Goal: Information Seeking & Learning: Learn about a topic

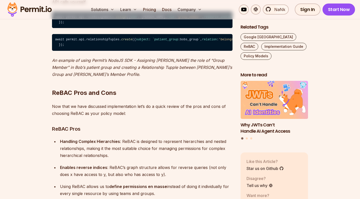
scroll to position [3495, 0]
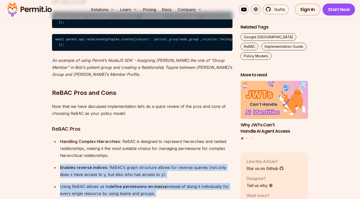
drag, startPoint x: 144, startPoint y: 132, endPoint x: 173, endPoint y: 185, distance: 60.8
click at [173, 185] on ul "Handling Complex Hierarchies : ReBAC is designed to represent hierarchies and n…" at bounding box center [142, 180] width 181 height 85
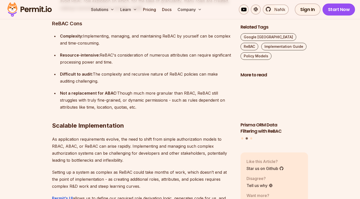
scroll to position [3706, 0]
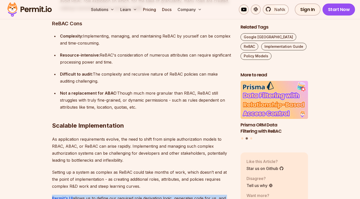
drag, startPoint x: 182, startPoint y: 159, endPoint x: 180, endPoint y: 195, distance: 36.1
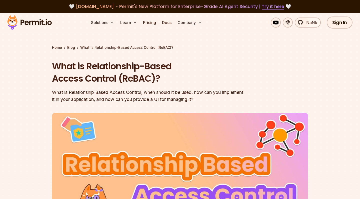
scroll to position [0, 0]
click at [274, 3] on link "Try it here" at bounding box center [273, 6] width 23 height 7
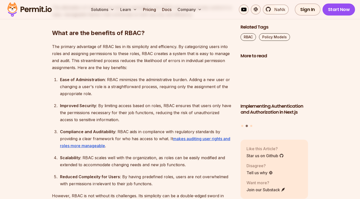
scroll to position [1005, 0]
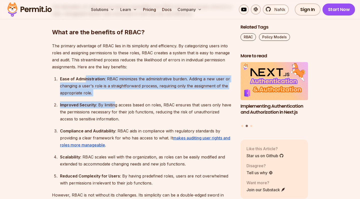
drag, startPoint x: 86, startPoint y: 76, endPoint x: 114, endPoint y: 103, distance: 39.6
click at [114, 103] on ol "Ease of Administration : RBAC minimizes the administrative burden. Adding a new…" at bounding box center [142, 130] width 181 height 111
click at [114, 94] on div "Ease of Administration : RBAC minimizes the administrative burden. Adding a new…" at bounding box center [146, 85] width 173 height 21
drag, startPoint x: 114, startPoint y: 94, endPoint x: 115, endPoint y: 71, distance: 23.1
click at [115, 71] on div "Introduction Role-Based Access Control (RBAC) is a cornerstone of application a…" at bounding box center [142, 168] width 181 height 1715
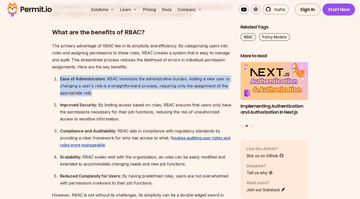
click at [115, 71] on div "Introduction Role-Based Access Control (RBAC) is a cornerstone of application a…" at bounding box center [142, 168] width 181 height 1715
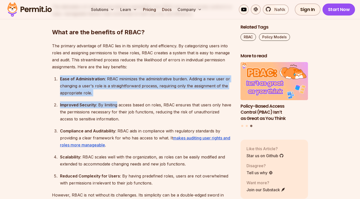
drag, startPoint x: 115, startPoint y: 71, endPoint x: 109, endPoint y: 107, distance: 36.6
click at [109, 107] on div "Introduction Role-Based Access Control (RBAC) is a cornerstone of application a…" at bounding box center [142, 168] width 181 height 1715
click at [109, 107] on div "Improved Security : By limiting access based on roles, RBAC ensures that users …" at bounding box center [146, 111] width 173 height 21
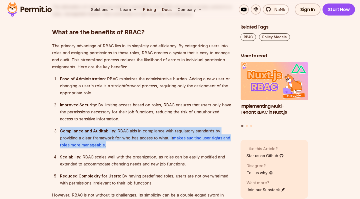
drag, startPoint x: 126, startPoint y: 118, endPoint x: 139, endPoint y: 142, distance: 27.0
click at [139, 142] on ol "Ease of Administration : RBAC minimizes the administrative burden. Adding a new…" at bounding box center [142, 130] width 181 height 111
click at [139, 142] on div "Compliance and Auditability : RBAC aids in compliance with regulatory standards…" at bounding box center [146, 137] width 173 height 21
drag, startPoint x: 139, startPoint y: 142, endPoint x: 134, endPoint y: 120, distance: 22.2
click at [134, 120] on ol "Ease of Administration : RBAC minimizes the administrative burden. Adding a new…" at bounding box center [142, 130] width 181 height 111
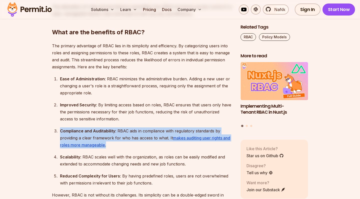
click at [134, 120] on div "Improved Security : By limiting access based on roles, RBAC ensures that users …" at bounding box center [146, 111] width 173 height 21
drag, startPoint x: 134, startPoint y: 120, endPoint x: 142, endPoint y: 143, distance: 24.1
click at [142, 143] on ol "Ease of Administration : RBAC minimizes the administrative burden. Adding a new…" at bounding box center [142, 130] width 181 height 111
click at [142, 143] on div "Compliance and Auditability : RBAC aids in compliance with regulatory standards…" at bounding box center [146, 137] width 173 height 21
drag, startPoint x: 142, startPoint y: 143, endPoint x: 138, endPoint y: 125, distance: 18.4
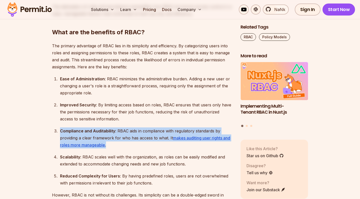
click at [138, 125] on ol "Ease of Administration : RBAC minimizes the administrative burden. Adding a new…" at bounding box center [142, 130] width 181 height 111
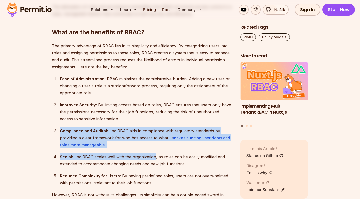
drag, startPoint x: 138, startPoint y: 125, endPoint x: 149, endPoint y: 155, distance: 32.3
click at [149, 155] on ol "Ease of Administration : RBAC minimizes the administrative burden. Adding a new…" at bounding box center [142, 130] width 181 height 111
click at [149, 155] on div "Scalability : RBAC scales well with the organization, as roles can be easily mo…" at bounding box center [146, 160] width 173 height 14
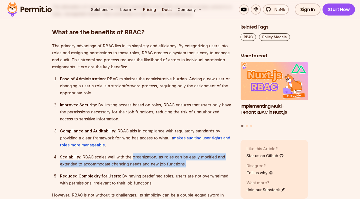
drag, startPoint x: 149, startPoint y: 155, endPoint x: 195, endPoint y: 163, distance: 47.0
click at [195, 163] on div "Scalability : RBAC scales well with the organization, as roles can be easily mo…" at bounding box center [146, 160] width 173 height 14
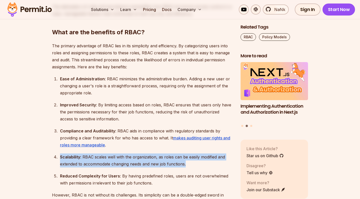
drag, startPoint x: 195, startPoint y: 163, endPoint x: 189, endPoint y: 149, distance: 16.1
click at [189, 149] on ol "Ease of Administration : RBAC minimizes the administrative burden. Adding a new…" at bounding box center [142, 130] width 181 height 111
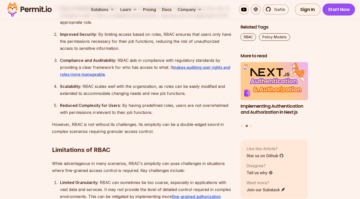
scroll to position [1081, 0]
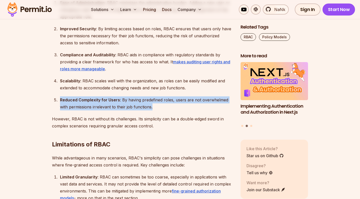
drag, startPoint x: 171, startPoint y: 106, endPoint x: 164, endPoint y: 92, distance: 15.4
click at [164, 92] on ol "Ease of Administration : RBAC minimizes the administrative burden. Adding a new…" at bounding box center [142, 54] width 181 height 111
drag, startPoint x: 164, startPoint y: 92, endPoint x: 173, endPoint y: 113, distance: 22.4
click at [173, 113] on div "Introduction Role-Based Access Control (RBAC) is a cornerstone of application a…" at bounding box center [142, 92] width 181 height 1715
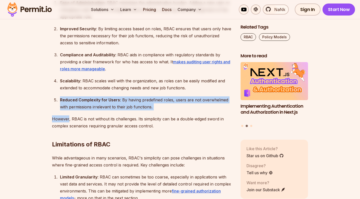
click at [173, 113] on div "Introduction Role-Based Access Control (RBAC) is a cornerstone of application a…" at bounding box center [142, 92] width 181 height 1715
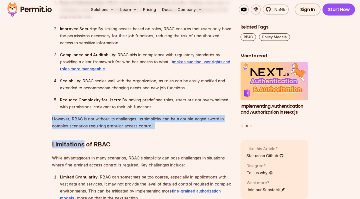
drag, startPoint x: 173, startPoint y: 113, endPoint x: 179, endPoint y: 125, distance: 14.1
click at [179, 125] on div "Introduction Role-Based Access Control (RBAC) is a cornerstone of application a…" at bounding box center [142, 92] width 181 height 1715
click at [179, 125] on h2 "Limitations of RBAC" at bounding box center [142, 134] width 181 height 28
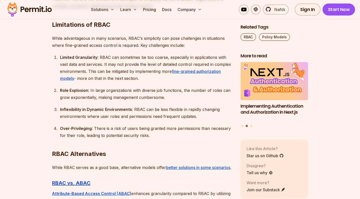
scroll to position [1201, 0]
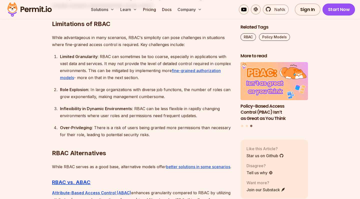
drag, startPoint x: 167, startPoint y: 81, endPoint x: 178, endPoint y: 93, distance: 16.5
click at [178, 93] on ol "Limited Granularity : RBAC can sometimes be too coarse, especially in applicati…" at bounding box center [142, 95] width 181 height 85
click at [178, 93] on div "Role Explosion : In large organizations with diverse job functions, the number …" at bounding box center [146, 93] width 173 height 14
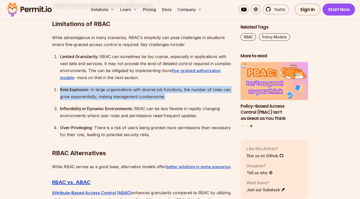
drag, startPoint x: 178, startPoint y: 93, endPoint x: 174, endPoint y: 83, distance: 11.0
click at [174, 83] on ol "Limited Granularity : RBAC can sometimes be too coarse, especially in applicati…" at bounding box center [142, 95] width 181 height 85
drag, startPoint x: 174, startPoint y: 83, endPoint x: 185, endPoint y: 96, distance: 17.4
click at [185, 96] on ol "Limited Granularity : RBAC can sometimes be too coarse, especially in applicati…" at bounding box center [142, 95] width 181 height 85
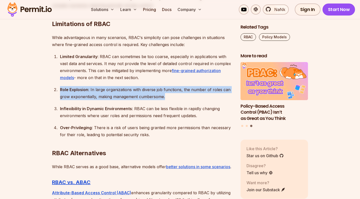
click at [185, 96] on div "Role Explosion : In large organizations with diverse job functions, the number …" at bounding box center [146, 93] width 173 height 14
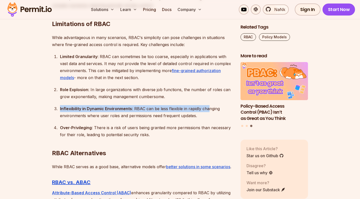
drag, startPoint x: 185, startPoint y: 96, endPoint x: 207, endPoint y: 111, distance: 26.5
click at [207, 111] on ol "Limited Granularity : RBAC can sometimes be too coarse, especially in applicati…" at bounding box center [142, 95] width 181 height 85
click at [209, 116] on div "Inflexibility in Dynamic Environments : RBAC can be less flexible in rapidly ch…" at bounding box center [146, 112] width 173 height 14
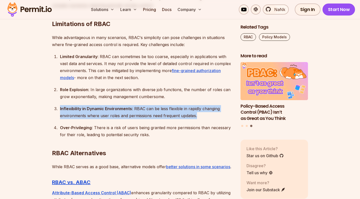
drag, startPoint x: 209, startPoint y: 116, endPoint x: 197, endPoint y: 98, distance: 20.8
click at [197, 98] on ol "Limited Granularity : RBAC can sometimes be too coarse, especially in applicati…" at bounding box center [142, 95] width 181 height 85
click at [197, 98] on div "Role Explosion : In large organizations with diverse job functions, the number …" at bounding box center [146, 93] width 173 height 14
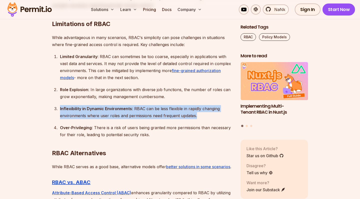
drag, startPoint x: 197, startPoint y: 98, endPoint x: 205, endPoint y: 113, distance: 16.9
click at [205, 113] on ol "Limited Granularity : RBAC can sometimes be too coarse, especially in applicati…" at bounding box center [142, 95] width 181 height 85
click at [205, 113] on div "Inflexibility in Dynamic Environments : RBAC can be less flexible in rapidly ch…" at bounding box center [146, 112] width 173 height 14
drag, startPoint x: 205, startPoint y: 113, endPoint x: 199, endPoint y: 104, distance: 10.9
click at [199, 104] on ol "Limited Granularity : RBAC can sometimes be too coarse, especially in applicati…" at bounding box center [142, 95] width 181 height 85
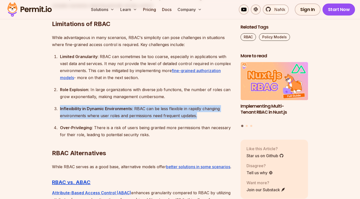
click at [199, 104] on ol "Limited Granularity : RBAC can sometimes be too coarse, especially in applicati…" at bounding box center [142, 95] width 181 height 85
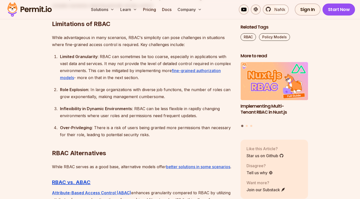
click at [199, 104] on ol "Limited Granularity : RBAC can sometimes be too coarse, especially in applicati…" at bounding box center [142, 95] width 181 height 85
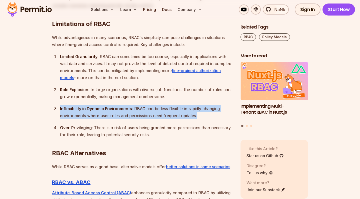
drag, startPoint x: 199, startPoint y: 104, endPoint x: 205, endPoint y: 115, distance: 12.2
click at [205, 115] on ol "Limited Granularity : RBAC can sometimes be too coarse, especially in applicati…" at bounding box center [142, 95] width 181 height 85
click at [205, 115] on div "Inflexibility in Dynamic Environments : RBAC can be less flexible in rapidly ch…" at bounding box center [146, 112] width 173 height 14
drag, startPoint x: 205, startPoint y: 115, endPoint x: 197, endPoint y: 101, distance: 15.8
click at [197, 101] on ol "Limited Granularity : RBAC can sometimes be too coarse, especially in applicati…" at bounding box center [142, 95] width 181 height 85
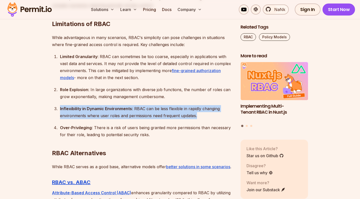
click at [197, 101] on ol "Limited Granularity : RBAC can sometimes be too coarse, especially in applicati…" at bounding box center [142, 95] width 181 height 85
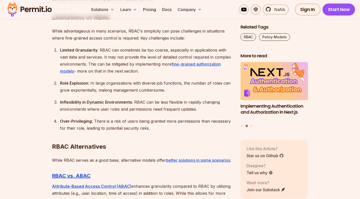
scroll to position [1220, 0]
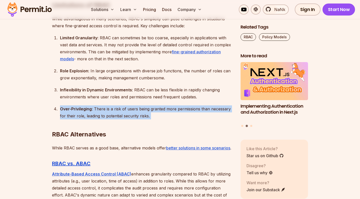
drag, startPoint x: 197, startPoint y: 103, endPoint x: 198, endPoint y: 115, distance: 11.8
click at [198, 115] on h2 "RBAC Alternatives" at bounding box center [142, 124] width 181 height 28
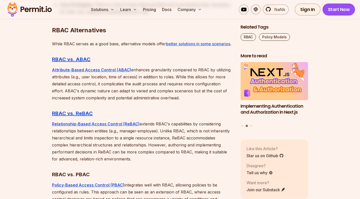
scroll to position [1325, 0]
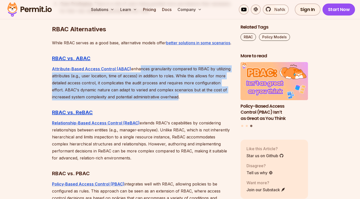
drag, startPoint x: 136, startPoint y: 75, endPoint x: 210, endPoint y: 104, distance: 79.3
click at [210, 100] on p "Attribute-Based Access Control (ABAC) enhances granularity compared to RBAC by …" at bounding box center [142, 82] width 181 height 35
drag, startPoint x: 210, startPoint y: 104, endPoint x: 146, endPoint y: 74, distance: 70.1
click at [146, 74] on p "Attribute-Based Access Control (ABAC) enhances granularity compared to RBAC by …" at bounding box center [142, 82] width 181 height 35
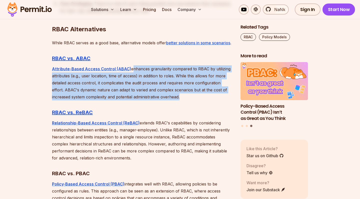
click at [146, 74] on p "Attribute-Based Access Control (ABAC) enhances granularity compared to RBAC by …" at bounding box center [142, 82] width 181 height 35
drag, startPoint x: 146, startPoint y: 74, endPoint x: 203, endPoint y: 101, distance: 62.7
click at [203, 100] on p "Attribute-Based Access Control (ABAC) enhances granularity compared to RBAC by …" at bounding box center [142, 82] width 181 height 35
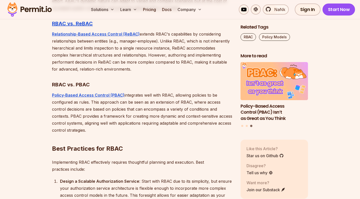
scroll to position [1415, 0]
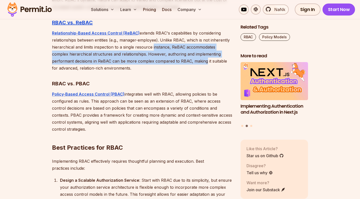
drag, startPoint x: 152, startPoint y: 55, endPoint x: 204, endPoint y: 66, distance: 53.5
click at [204, 66] on p "Relationship-Based Access Control (ReBAC) extends RBAC's capabilities by consid…" at bounding box center [142, 51] width 181 height 42
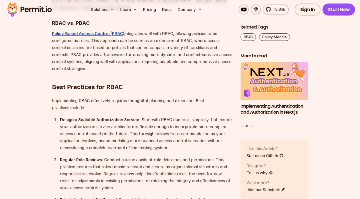
scroll to position [1476, 0]
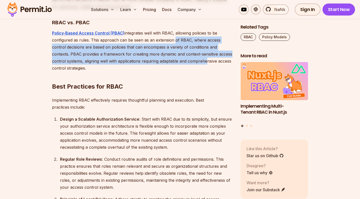
drag, startPoint x: 206, startPoint y: 67, endPoint x: 173, endPoint y: 46, distance: 38.8
click at [173, 46] on p "Policy-Based Access Control (PBAC) integrates well with RBAC, allowing policies…" at bounding box center [142, 51] width 181 height 42
drag, startPoint x: 173, startPoint y: 46, endPoint x: 197, endPoint y: 68, distance: 32.3
click at [197, 68] on p "Policy-Based Access Control (PBAC) integrates well with RBAC, allowing policies…" at bounding box center [142, 51] width 181 height 42
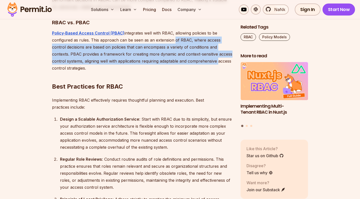
click at [197, 68] on p "Policy-Based Access Control (PBAC) integrates well with RBAC, allowing policies…" at bounding box center [142, 51] width 181 height 42
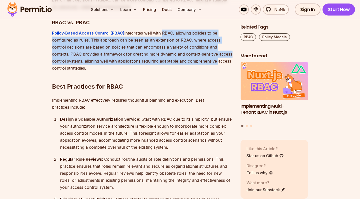
drag, startPoint x: 197, startPoint y: 68, endPoint x: 161, endPoint y: 40, distance: 45.7
click at [161, 40] on p "Policy-Based Access Control (PBAC) integrates well with RBAC, allowing policies…" at bounding box center [142, 51] width 181 height 42
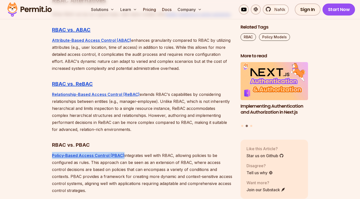
scroll to position [1354, 0]
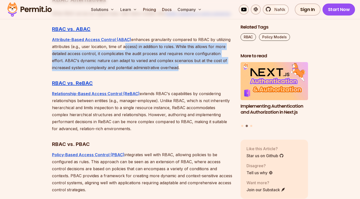
drag, startPoint x: 139, startPoint y: 54, endPoint x: 209, endPoint y: 73, distance: 72.7
click at [209, 71] on p "Attribute-Based Access Control (ABAC) enhances granularity compared to RBAC by …" at bounding box center [142, 53] width 181 height 35
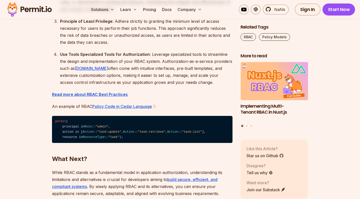
scroll to position [1655, 0]
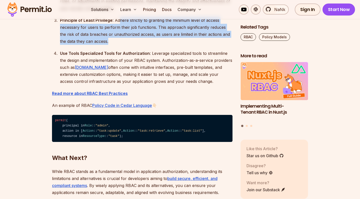
drag, startPoint x: 120, startPoint y: 28, endPoint x: 147, endPoint y: 49, distance: 35.0
click at [147, 45] on div "Principle of Least Privilege : Adhere strictly to granting the minimum level of…" at bounding box center [146, 31] width 173 height 28
drag, startPoint x: 147, startPoint y: 49, endPoint x: 114, endPoint y: 25, distance: 41.1
click at [114, 25] on div "Principle of Least Privilege : Adhere strictly to granting the minimum level of…" at bounding box center [146, 31] width 173 height 28
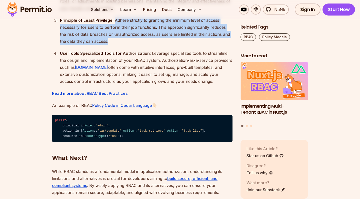
click at [114, 25] on div "Principle of Least Privilege : Adhere strictly to granting the minimum level of…" at bounding box center [146, 31] width 173 height 28
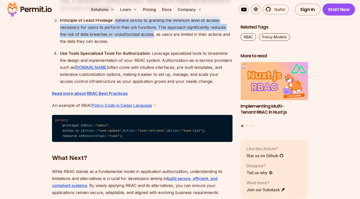
drag, startPoint x: 114, startPoint y: 25, endPoint x: 137, endPoint y: 44, distance: 29.7
click at [136, 43] on div "Principle of Least Privilege : Adhere strictly to granting the minimum level of…" at bounding box center [146, 31] width 173 height 28
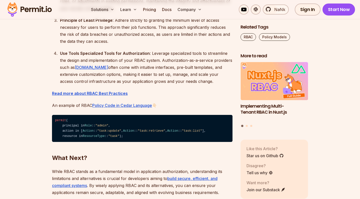
click at [137, 44] on div "Principle of Least Privilege : Adhere strictly to granting the minimum level of…" at bounding box center [146, 31] width 173 height 28
drag, startPoint x: 137, startPoint y: 44, endPoint x: 138, endPoint y: 47, distance: 3.1
click at [138, 45] on div "Principle of Least Privilege : Adhere strictly to granting the minimum level of…" at bounding box center [146, 31] width 173 height 28
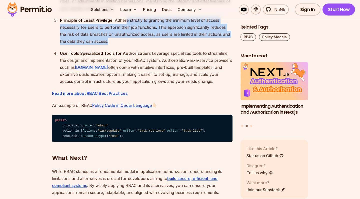
drag, startPoint x: 138, startPoint y: 47, endPoint x: 125, endPoint y: 29, distance: 22.1
click at [125, 29] on div "Principle of Least Privilege : Adhere strictly to granting the minimum level of…" at bounding box center [146, 31] width 173 height 28
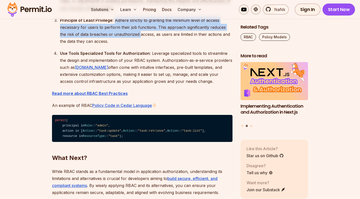
drag, startPoint x: 125, startPoint y: 29, endPoint x: 133, endPoint y: 41, distance: 14.6
click at [132, 41] on div "Principle of Least Privilege : Adhere strictly to granting the minimum level of…" at bounding box center [146, 31] width 173 height 28
click at [133, 41] on div "Principle of Least Privilege : Adhere strictly to granting the minimum level of…" at bounding box center [146, 31] width 173 height 28
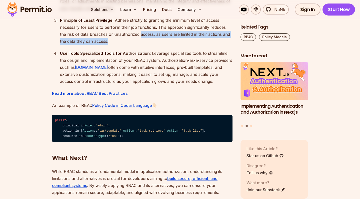
drag, startPoint x: 133, startPoint y: 41, endPoint x: 135, endPoint y: 48, distance: 7.3
click at [135, 45] on div "Principle of Least Privilege : Adhere strictly to granting the minimum level of…" at bounding box center [146, 31] width 173 height 28
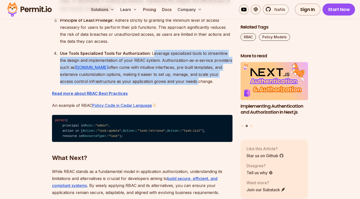
drag, startPoint x: 153, startPoint y: 61, endPoint x: 167, endPoint y: 85, distance: 27.3
click at [166, 85] on div "Use Tools Specialized Tools for Authorization : Leverage specialized tools to s…" at bounding box center [146, 67] width 173 height 35
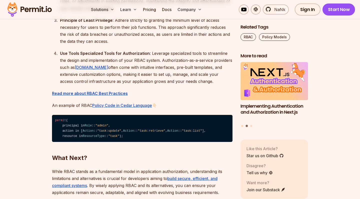
click at [167, 85] on div "Use Tools Specialized Tools for Authorization : Leverage specialized tools to s…" at bounding box center [146, 67] width 173 height 35
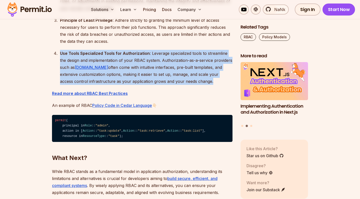
drag, startPoint x: 167, startPoint y: 85, endPoint x: 153, endPoint y: 56, distance: 31.5
click at [153, 56] on ol "Design a Scalable Authorization Service : Start with RBAC due to its simplicity…" at bounding box center [142, 11] width 181 height 148
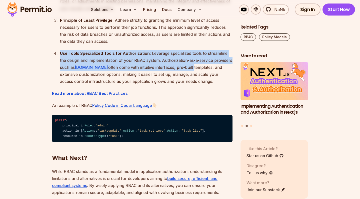
drag, startPoint x: 153, startPoint y: 56, endPoint x: 178, endPoint y: 77, distance: 32.9
click at [177, 77] on ol "Design a Scalable Authorization Service : Start with RBAC due to its simplicity…" at bounding box center [142, 11] width 181 height 148
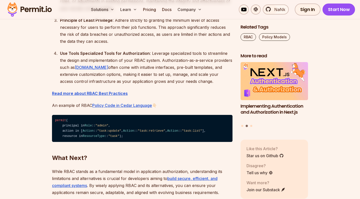
click at [178, 77] on div "Use Tools Specialized Tools for Authorization : Leverage specialized tools to s…" at bounding box center [146, 67] width 173 height 35
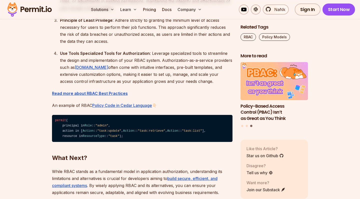
drag, startPoint x: 173, startPoint y: 73, endPoint x: 198, endPoint y: 92, distance: 31.4
drag, startPoint x: 194, startPoint y: 88, endPoint x: 153, endPoint y: 59, distance: 50.6
click at [153, 59] on div "Use Tools Specialized Tools for Authorization : Leverage specialized tools to s…" at bounding box center [146, 67] width 173 height 35
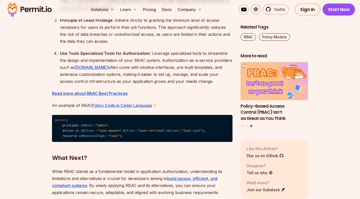
click at [153, 59] on div "Use Tools Specialized Tools for Authorization : Leverage specialized tools to s…" at bounding box center [146, 67] width 173 height 35
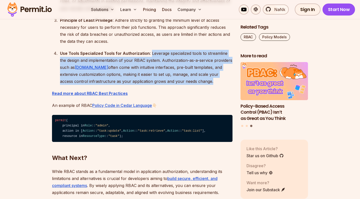
drag, startPoint x: 153, startPoint y: 59, endPoint x: 184, endPoint y: 87, distance: 41.8
click at [183, 85] on div "Use Tools Specialized Tools for Authorization : Leverage specialized tools to s…" at bounding box center [146, 67] width 173 height 35
click at [184, 85] on div "Use Tools Specialized Tools for Authorization : Leverage specialized tools to s…" at bounding box center [146, 67] width 173 height 35
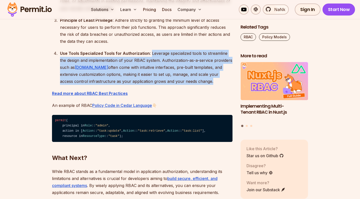
drag, startPoint x: 184, startPoint y: 87, endPoint x: 154, endPoint y: 59, distance: 41.4
click at [154, 59] on div "Use Tools Specialized Tools for Authorization : Leverage specialized tools to s…" at bounding box center [146, 67] width 173 height 35
drag, startPoint x: 154, startPoint y: 59, endPoint x: 174, endPoint y: 90, distance: 36.9
click at [174, 85] on div "Use Tools Specialized Tools for Authorization : Leverage specialized tools to s…" at bounding box center [146, 67] width 173 height 35
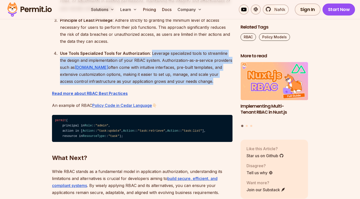
click at [174, 85] on div "Use Tools Specialized Tools for Authorization : Leverage specialized tools to s…" at bounding box center [146, 67] width 173 height 35
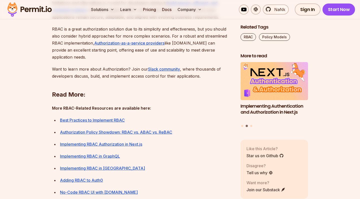
scroll to position [1831, 0]
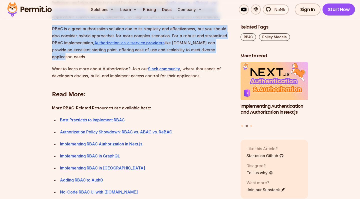
drag, startPoint x: 116, startPoint y: 43, endPoint x: 213, endPoint y: 82, distance: 105.0
click at [213, 60] on p "RBAC is a great authorization solution due to its simplicity and effectiveness,…" at bounding box center [142, 42] width 181 height 35
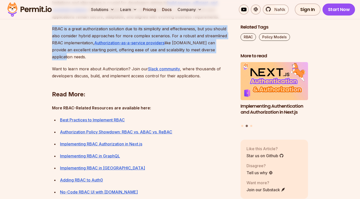
drag, startPoint x: 213, startPoint y: 82, endPoint x: 183, endPoint y: 58, distance: 38.6
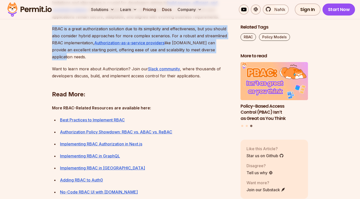
drag, startPoint x: 183, startPoint y: 58, endPoint x: 213, endPoint y: 84, distance: 39.6
click at [213, 60] on p "RBAC is a great authorization solution due to its simplicity and effectiveness,…" at bounding box center [142, 42] width 181 height 35
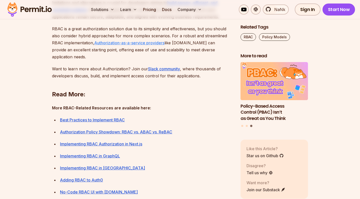
click at [130, 45] on link "Authorization-as-a-service providers" at bounding box center [129, 42] width 70 height 5
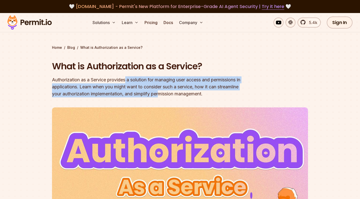
drag, startPoint x: 128, startPoint y: 80, endPoint x: 186, endPoint y: 96, distance: 60.6
click at [186, 96] on div "Authorization as a Service provides a solution for managing user access and per…" at bounding box center [148, 86] width 192 height 21
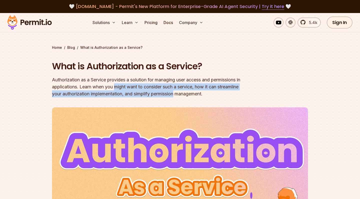
drag, startPoint x: 186, startPoint y: 96, endPoint x: 129, endPoint y: 88, distance: 58.4
click at [129, 88] on div "Authorization as a Service provides a solution for managing user access and per…" at bounding box center [148, 86] width 192 height 21
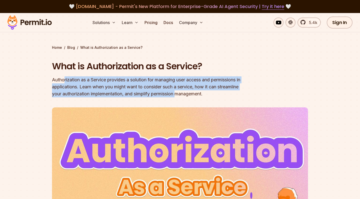
drag, startPoint x: 64, startPoint y: 78, endPoint x: 204, endPoint y: 95, distance: 141.4
click at [204, 95] on div "Authorization as a Service provides a solution for managing user access and per…" at bounding box center [148, 86] width 192 height 21
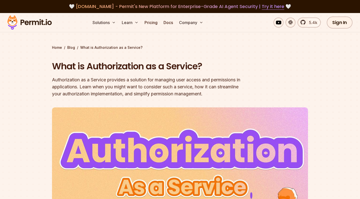
click at [211, 96] on div "Authorization as a Service provides a solution for managing user access and per…" at bounding box center [148, 86] width 192 height 21
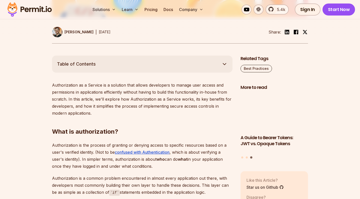
scroll to position [235, 0]
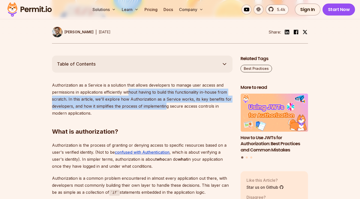
drag, startPoint x: 139, startPoint y: 91, endPoint x: 202, endPoint y: 106, distance: 64.9
click at [202, 106] on p "Authorization as a Service is a solution that allows developers to manage user …" at bounding box center [142, 99] width 181 height 35
drag, startPoint x: 202, startPoint y: 106, endPoint x: 137, endPoint y: 91, distance: 66.3
click at [137, 91] on p "Authorization as a Service is a solution that allows developers to manage user …" at bounding box center [142, 99] width 181 height 35
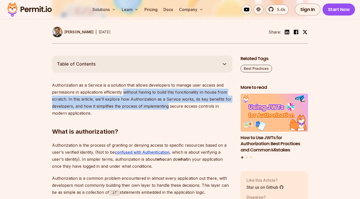
click at [137, 91] on p "Authorization as a Service is a solution that allows developers to manage user …" at bounding box center [142, 99] width 181 height 35
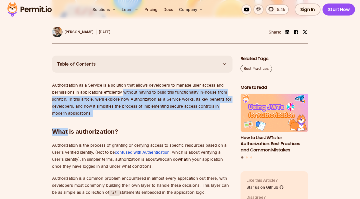
drag, startPoint x: 137, startPoint y: 91, endPoint x: 189, endPoint y: 109, distance: 54.3
click at [189, 109] on h2 "What is authorization?" at bounding box center [142, 122] width 181 height 28
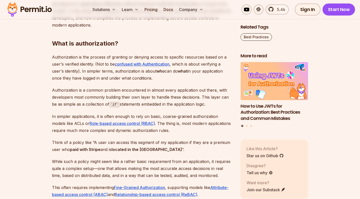
scroll to position [346, 0]
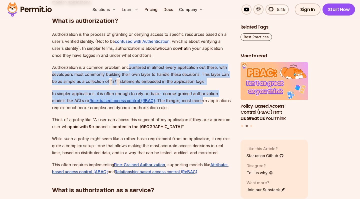
drag, startPoint x: 128, startPoint y: 69, endPoint x: 189, endPoint y: 101, distance: 69.1
click at [189, 101] on p "In simpler applications, it is often enough to rely on basic, coarse-grained au…" at bounding box center [142, 100] width 181 height 21
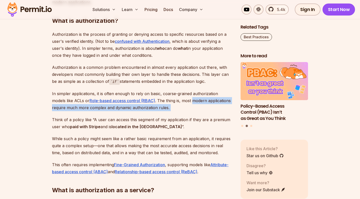
drag, startPoint x: 189, startPoint y: 101, endPoint x: 194, endPoint y: 107, distance: 8.4
click at [194, 107] on p "In simpler applications, it is often enough to rely on basic, coarse-grained au…" at bounding box center [142, 100] width 181 height 21
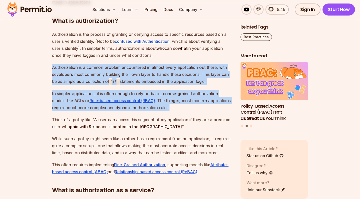
drag, startPoint x: 194, startPoint y: 107, endPoint x: 161, endPoint y: 63, distance: 55.6
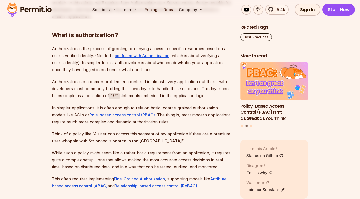
scroll to position [332, 0]
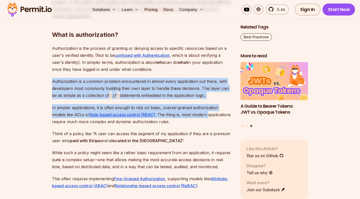
drag, startPoint x: 169, startPoint y: 73, endPoint x: 195, endPoint y: 116, distance: 49.6
click at [195, 116] on p "In simpler applications, it is often enough to rely on basic, coarse-grained au…" at bounding box center [142, 114] width 181 height 21
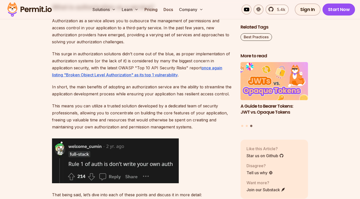
scroll to position [530, 0]
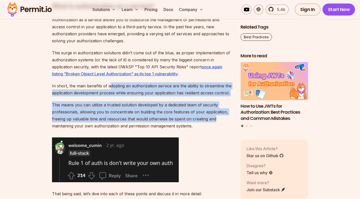
drag, startPoint x: 109, startPoint y: 86, endPoint x: 217, endPoint y: 119, distance: 113.1
click at [217, 119] on p "This means you can utilize a trusted solution developed by a dedicated team of …" at bounding box center [142, 115] width 181 height 28
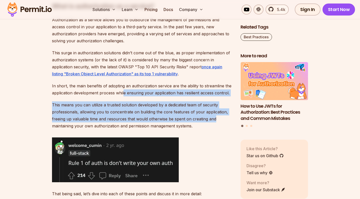
drag, startPoint x: 217, startPoint y: 119, endPoint x: 122, endPoint y: 92, distance: 99.3
click at [122, 92] on p "In short, the main benefits of adopting an authorization service are the abilit…" at bounding box center [142, 89] width 181 height 14
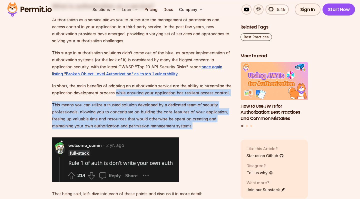
drag, startPoint x: 122, startPoint y: 92, endPoint x: 190, endPoint y: 122, distance: 75.0
click at [190, 122] on p "This means you can utilize a trusted solution developed by a dedicated team of …" at bounding box center [142, 115] width 181 height 28
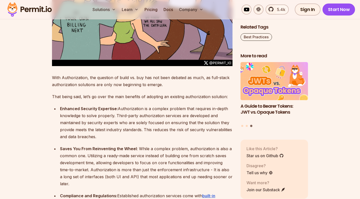
scroll to position [946, 0]
drag, startPoint x: 143, startPoint y: 115, endPoint x: 197, endPoint y: 132, distance: 57.2
click at [197, 132] on div "Enhanced Security Expertise: Authorization is a complex problem that requires i…" at bounding box center [146, 122] width 173 height 35
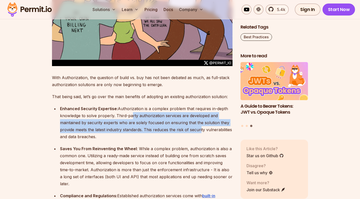
drag, startPoint x: 201, startPoint y: 129, endPoint x: 131, endPoint y: 112, distance: 72.4
click at [130, 112] on div "Enhanced Security Expertise: Authorization is a complex problem that requires i…" at bounding box center [146, 122] width 173 height 35
click at [131, 112] on div "Enhanced Security Expertise: Authorization is a complex problem that requires i…" at bounding box center [146, 122] width 173 height 35
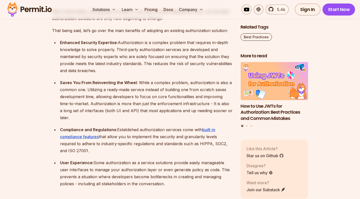
scroll to position [1012, 0]
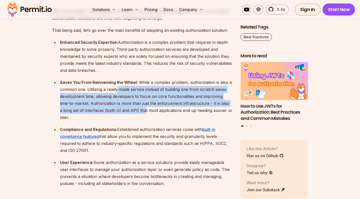
drag, startPoint x: 131, startPoint y: 112, endPoint x: 117, endPoint y: 90, distance: 26.3
click at [117, 90] on div "Saves You From Reinventing the Wheel : While a complex problem, authorization i…" at bounding box center [146, 100] width 173 height 42
drag, startPoint x: 117, startPoint y: 90, endPoint x: 187, endPoint y: 111, distance: 73.2
click at [187, 111] on div "Saves You From Reinventing the Wheel : While a complex problem, authorization i…" at bounding box center [146, 100] width 173 height 42
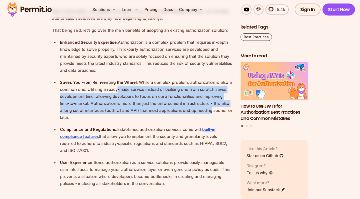
click at [187, 111] on div "Saves You From Reinventing the Wheel : While a complex problem, authorization i…" at bounding box center [146, 100] width 173 height 42
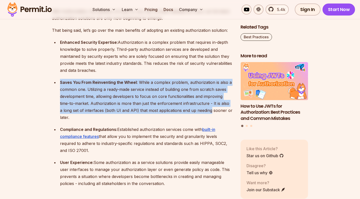
drag, startPoint x: 187, startPoint y: 111, endPoint x: 153, endPoint y: 77, distance: 48.0
click at [153, 77] on ul "Enhanced Security Expertise: Authorization is a complex problem that requires i…" at bounding box center [142, 113] width 181 height 148
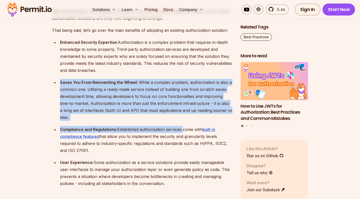
drag, startPoint x: 153, startPoint y: 77, endPoint x: 179, endPoint y: 123, distance: 52.6
click at [179, 123] on ul "Enhanced Security Expertise: Authorization is a complex problem that requires i…" at bounding box center [142, 113] width 181 height 148
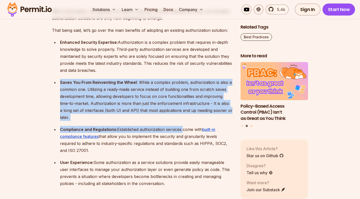
click at [179, 130] on div "Compliance and Regulations: Established authorization services come with built-…" at bounding box center [146, 140] width 173 height 28
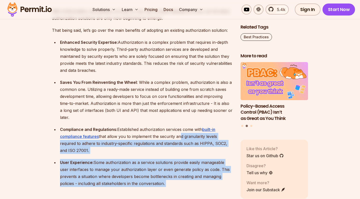
drag, startPoint x: 179, startPoint y: 130, endPoint x: 205, endPoint y: 176, distance: 52.8
click at [205, 178] on h2 "Can You Build an Authorization Service Yourself?" at bounding box center [142, 192] width 181 height 28
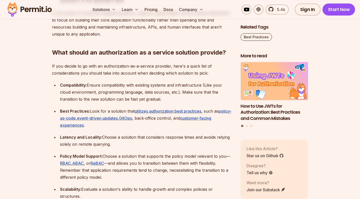
scroll to position [1390, 0]
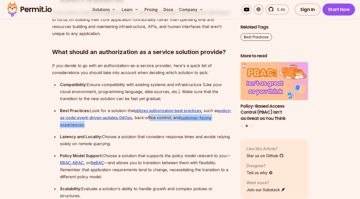
drag, startPoint x: 170, startPoint y: 112, endPoint x: 171, endPoint y: 118, distance: 5.5
click at [171, 118] on div "Best Practices: Look for a solution that utilizes authorization best practices …" at bounding box center [146, 117] width 173 height 21
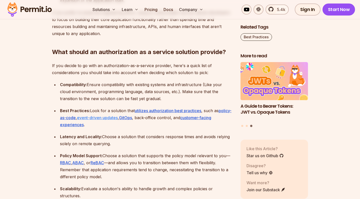
click at [118, 115] on link "event-driven updates" at bounding box center [97, 117] width 41 height 5
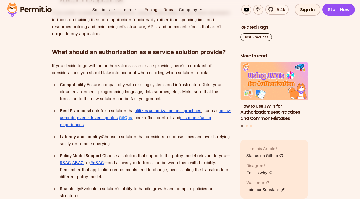
click at [132, 115] on link "GitOps" at bounding box center [125, 117] width 13 height 5
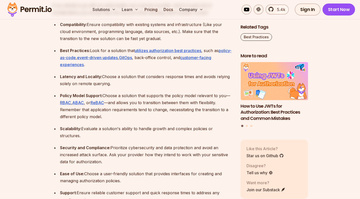
scroll to position [1459, 0]
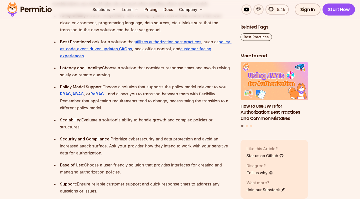
drag, startPoint x: 157, startPoint y: 120, endPoint x: 154, endPoint y: 107, distance: 13.1
click at [154, 107] on ul "Compatibility: Ensure compatibility with existing systems and infrastructure (L…" at bounding box center [142, 103] width 181 height 182
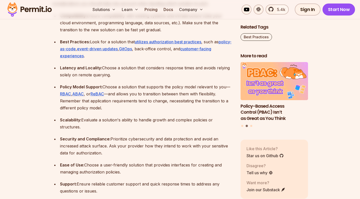
click at [154, 107] on ul "Compatibility: Ensure compatibility with existing systems and infrastructure (L…" at bounding box center [142, 103] width 181 height 182
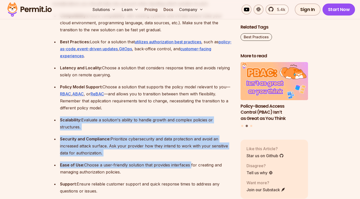
drag, startPoint x: 154, startPoint y: 107, endPoint x: 176, endPoint y: 160, distance: 56.8
click at [176, 160] on ul "Compatibility: Ensure compatibility with existing systems and infrastructure (L…" at bounding box center [142, 103] width 181 height 182
click at [176, 161] on div "Ease of Use: Choose a user-friendly solution that provides interfaces for creat…" at bounding box center [146, 168] width 173 height 14
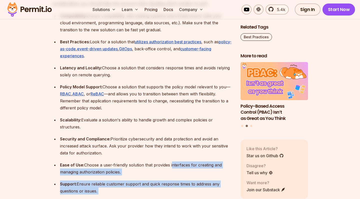
drag, startPoint x: 176, startPoint y: 160, endPoint x: 184, endPoint y: 183, distance: 24.3
click at [184, 183] on ul "Compatibility: Ensure compatibility with existing systems and infrastructure (L…" at bounding box center [142, 103] width 181 height 182
click at [184, 183] on div "Support: Ensure reliable customer support and quick response times to address a…" at bounding box center [146, 187] width 173 height 14
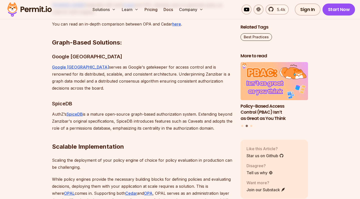
scroll to position [1931, 0]
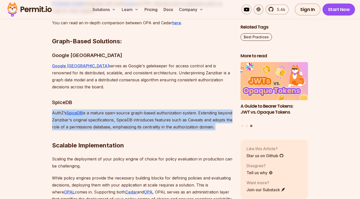
drag, startPoint x: 155, startPoint y: 98, endPoint x: 174, endPoint y: 139, distance: 46.1
click at [174, 139] on h2 "Scalable Implementation" at bounding box center [142, 135] width 181 height 28
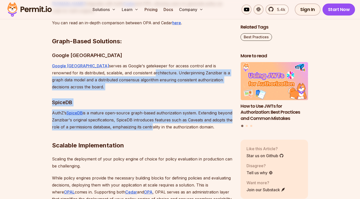
drag, startPoint x: 127, startPoint y: 65, endPoint x: 180, endPoint y: 117, distance: 75.0
click at [180, 117] on p "AuthZ’s SpiceDB is a mature open-source graph-based authorization system. Exten…" at bounding box center [142, 119] width 181 height 21
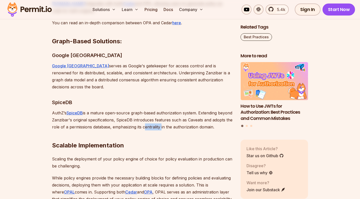
click at [180, 117] on p "AuthZ’s SpiceDB is a mature open-source graph-based authorization system. Exten…" at bounding box center [142, 119] width 181 height 21
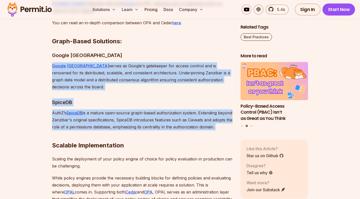
drag, startPoint x: 180, startPoint y: 117, endPoint x: 158, endPoint y: 67, distance: 55.1
click at [158, 67] on p "Google Zanzibar serves as Google's gatekeeper for access control and is renowne…" at bounding box center [142, 76] width 181 height 28
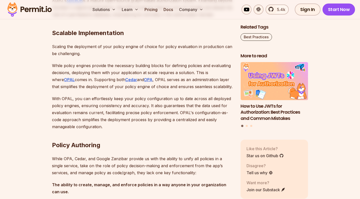
scroll to position [2048, 0]
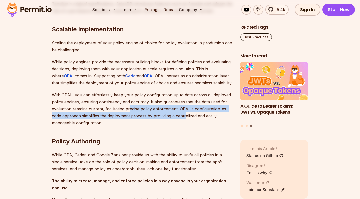
drag, startPoint x: 130, startPoint y: 112, endPoint x: 192, endPoint y: 124, distance: 63.7
click at [192, 124] on p "With OPAL, you can effortlessly keep your policy configuration up to date acros…" at bounding box center [142, 108] width 181 height 35
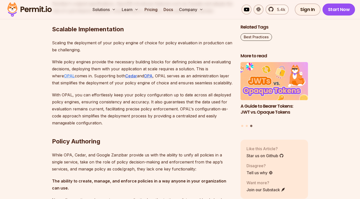
click at [75, 76] on link "OPAL" at bounding box center [69, 75] width 11 height 5
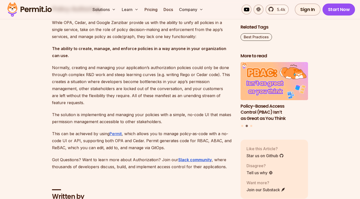
scroll to position [2180, 0]
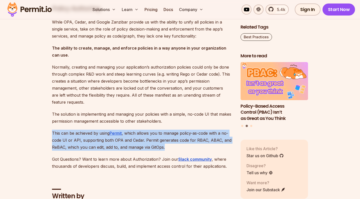
drag, startPoint x: 201, startPoint y: 129, endPoint x: 190, endPoint y: 152, distance: 25.6
click at [190, 151] on p "This can be achieved by using Permit , which allows you to manage policy-as-cod…" at bounding box center [142, 140] width 181 height 21
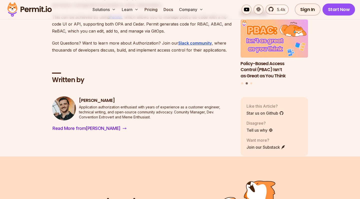
scroll to position [2297, 0]
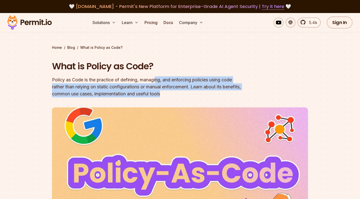
drag, startPoint x: 157, startPoint y: 78, endPoint x: 227, endPoint y: 90, distance: 70.8
click at [227, 90] on div "Policy as Code is the practice of defining, managing, and enforcing policies us…" at bounding box center [148, 86] width 192 height 21
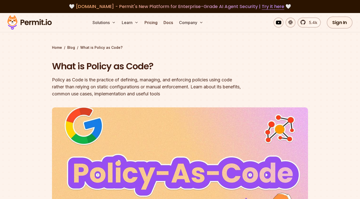
click at [333, 112] on div at bounding box center [180, 200] width 360 height 180
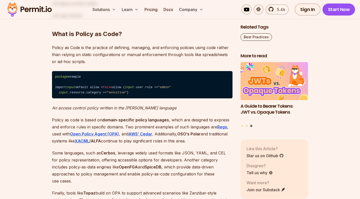
scroll to position [389, 0]
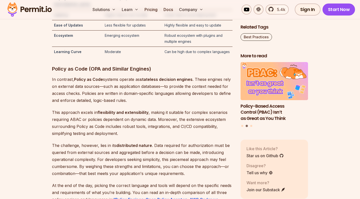
scroll to position [1810, 0]
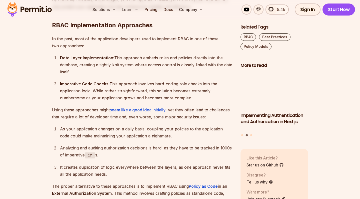
scroll to position [781, 0]
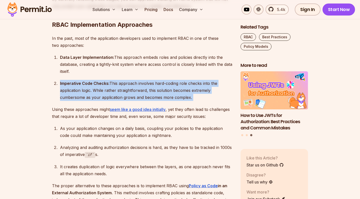
drag, startPoint x: 156, startPoint y: 78, endPoint x: 197, endPoint y: 102, distance: 47.7
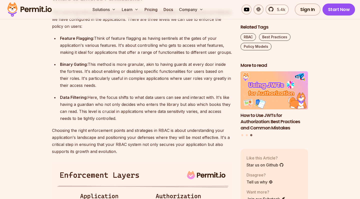
scroll to position [1087, 0]
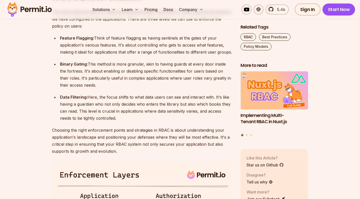
drag, startPoint x: 105, startPoint y: 88, endPoint x: 150, endPoint y: 109, distance: 48.9
click at [150, 89] on div "Binary Gating: This method is more granular, akin to having guards at every doo…" at bounding box center [146, 75] width 173 height 28
drag, startPoint x: 150, startPoint y: 109, endPoint x: 128, endPoint y: 84, distance: 32.5
click at [128, 84] on ul "Feature Flagging: Think of feature flagging as having sentinels at the gates of…" at bounding box center [142, 78] width 181 height 87
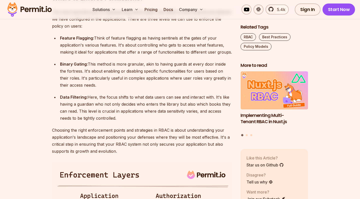
click at [128, 84] on ul "Feature Flagging: Think of feature flagging as having sentinels at the gates of…" at bounding box center [142, 78] width 181 height 87
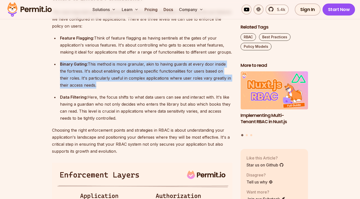
drag, startPoint x: 128, startPoint y: 84, endPoint x: 137, endPoint y: 112, distance: 29.2
click at [137, 112] on ul "Feature Flagging: Think of feature flagging as having sentinels at the gates of…" at bounding box center [142, 78] width 181 height 87
click at [137, 89] on div "Binary Gating: This method is more granular, akin to having guards at every doo…" at bounding box center [146, 75] width 173 height 28
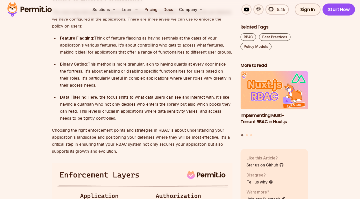
drag, startPoint x: 137, startPoint y: 112, endPoint x: 136, endPoint y: 83, distance: 28.6
click at [136, 83] on ul "Feature Flagging: Think of feature flagging as having sentinels at the gates of…" at bounding box center [142, 78] width 181 height 87
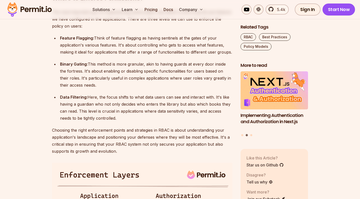
click at [136, 83] on ul "Feature Flagging: Think of feature flagging as having sentinels at the gates of…" at bounding box center [142, 78] width 181 height 87
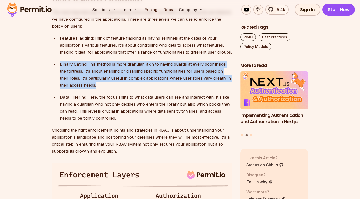
drag, startPoint x: 136, startPoint y: 83, endPoint x: 138, endPoint y: 111, distance: 28.1
click at [138, 111] on ul "Feature Flagging: Think of feature flagging as having sentinels at the gates of…" at bounding box center [142, 78] width 181 height 87
click at [138, 89] on div "Binary Gating: This method is more granular, akin to having guards at every doo…" at bounding box center [146, 75] width 173 height 28
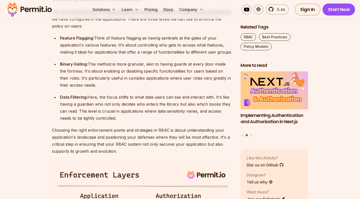
drag, startPoint x: 138, startPoint y: 111, endPoint x: 135, endPoint y: 84, distance: 27.4
click at [135, 84] on ul "Feature Flagging: Think of feature flagging as having sentinels at the gates of…" at bounding box center [142, 78] width 181 height 87
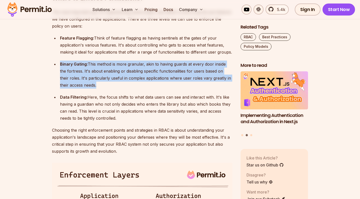
drag, startPoint x: 135, startPoint y: 84, endPoint x: 143, endPoint y: 110, distance: 27.2
click at [143, 110] on ul "Feature Flagging: Think of feature flagging as having sentinels at the gates of…" at bounding box center [142, 78] width 181 height 87
click at [143, 89] on div "Binary Gating: This method is more granular, akin to having guards at every doo…" at bounding box center [146, 75] width 173 height 28
drag, startPoint x: 143, startPoint y: 110, endPoint x: 139, endPoint y: 81, distance: 29.0
click at [139, 81] on ul "Feature Flagging: Think of feature flagging as having sentinels at the gates of…" at bounding box center [142, 78] width 181 height 87
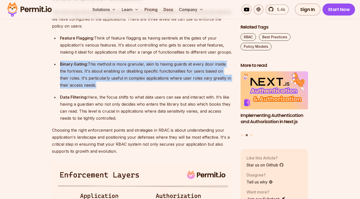
click at [139, 56] on div "Feature Flagging: Think of feature flagging as having sentinels at the gates of…" at bounding box center [146, 45] width 173 height 21
drag, startPoint x: 139, startPoint y: 81, endPoint x: 144, endPoint y: 112, distance: 31.3
click at [144, 112] on ul "Feature Flagging: Think of feature flagging as having sentinels at the gates of…" at bounding box center [142, 78] width 181 height 87
click at [144, 89] on div "Binary Gating: This method is more granular, akin to having guards at every doo…" at bounding box center [146, 75] width 173 height 28
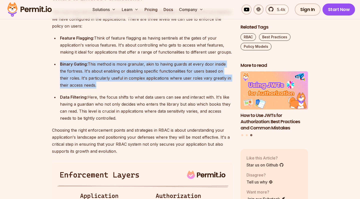
drag, startPoint x: 144, startPoint y: 112, endPoint x: 152, endPoint y: 147, distance: 35.4
click at [152, 122] on ul "Feature Flagging: Think of feature flagging as having sentinels at the gates of…" at bounding box center [142, 78] width 181 height 87
click at [152, 122] on div "Data Filtering: Here, the focus shifts to what data users can see and interact …" at bounding box center [146, 108] width 173 height 28
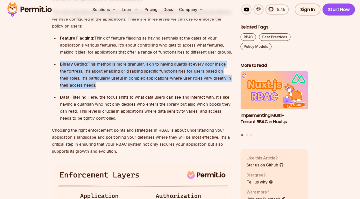
drag, startPoint x: 152, startPoint y: 147, endPoint x: 163, endPoint y: 113, distance: 35.3
click at [163, 113] on ul "Feature Flagging: Think of feature flagging as having sentinels at the gates of…" at bounding box center [142, 78] width 181 height 87
click at [163, 89] on div "Binary Gating: This method is more granular, akin to having guards at every doo…" at bounding box center [146, 75] width 173 height 28
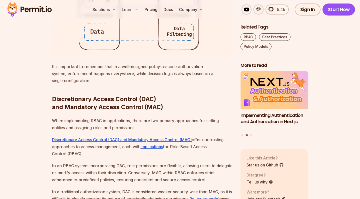
scroll to position [1352, 0]
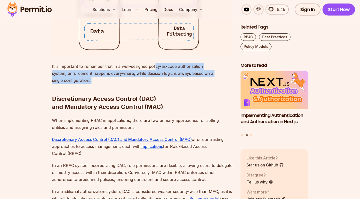
drag, startPoint x: 156, startPoint y: 89, endPoint x: 169, endPoint y: 115, distance: 28.8
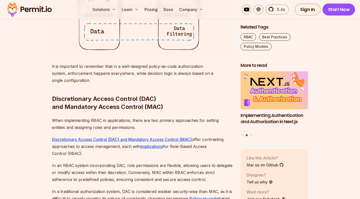
click at [169, 111] on h2 "Discretionary Access Control (DAC) and Mandatory Access Control (MAC)" at bounding box center [142, 93] width 181 height 36
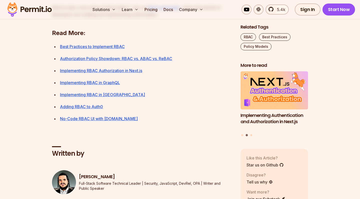
scroll to position [1857, 0]
